Goal: Browse casually

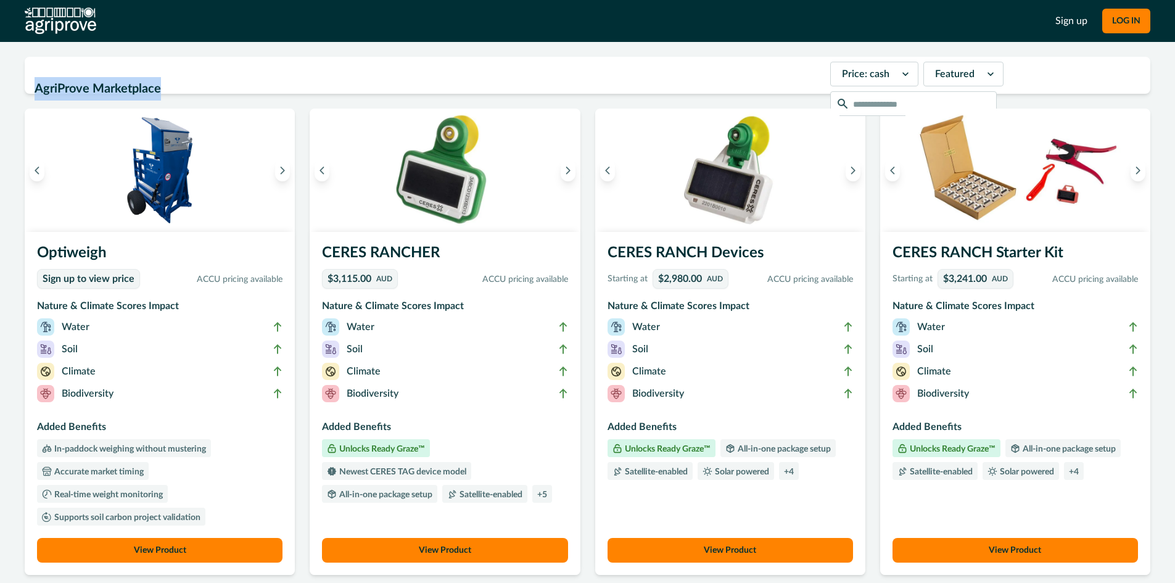
drag, startPoint x: 183, startPoint y: 88, endPoint x: 38, endPoint y: 77, distance: 144.7
click at [28, 79] on div "AgriProve Marketplace Price: cash Featured" at bounding box center [587, 75] width 1125 height 37
copy h2 "AgriProve Marketplace"
